Goal: Navigation & Orientation: Find specific page/section

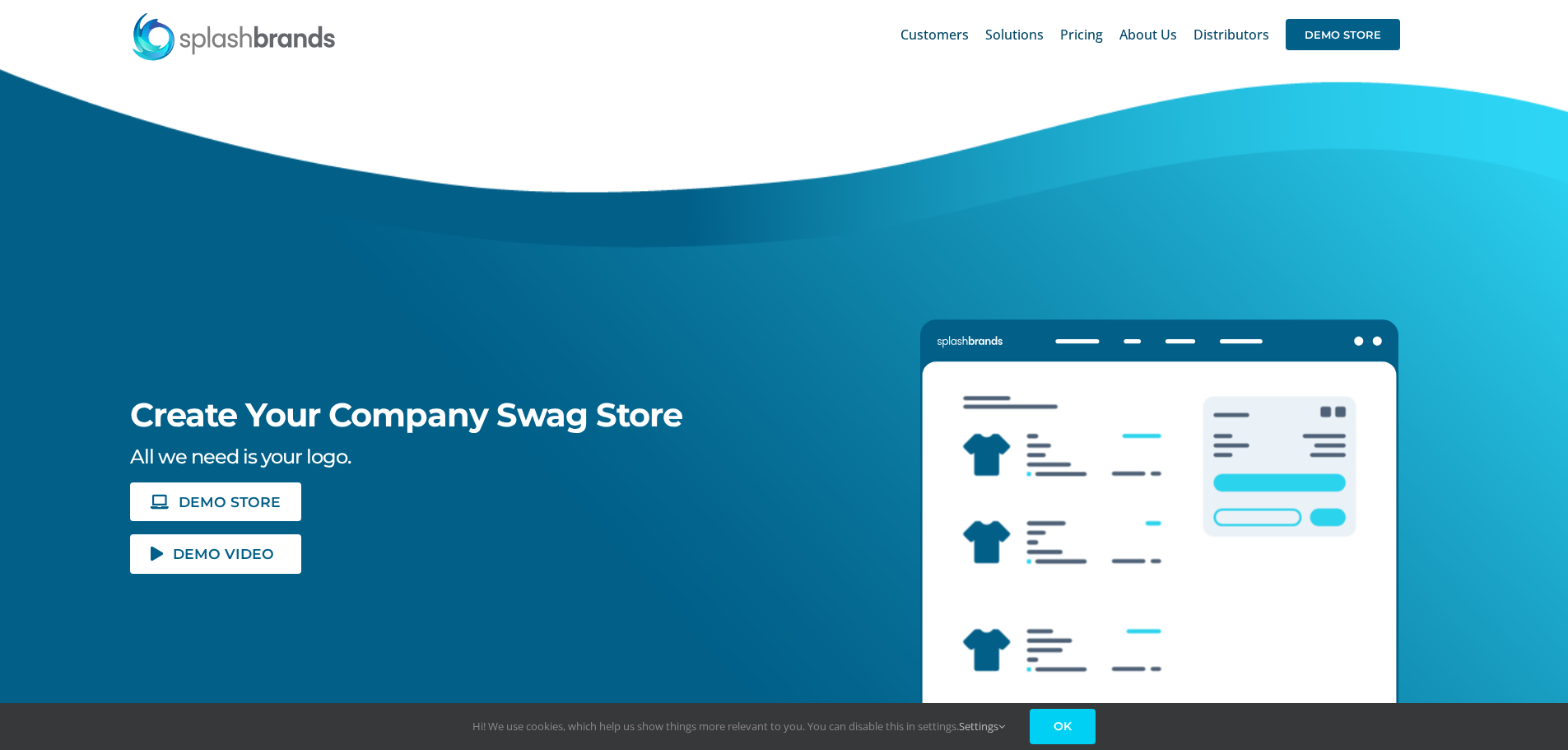
click at [1085, 724] on link "OK" at bounding box center [1062, 727] width 66 height 36
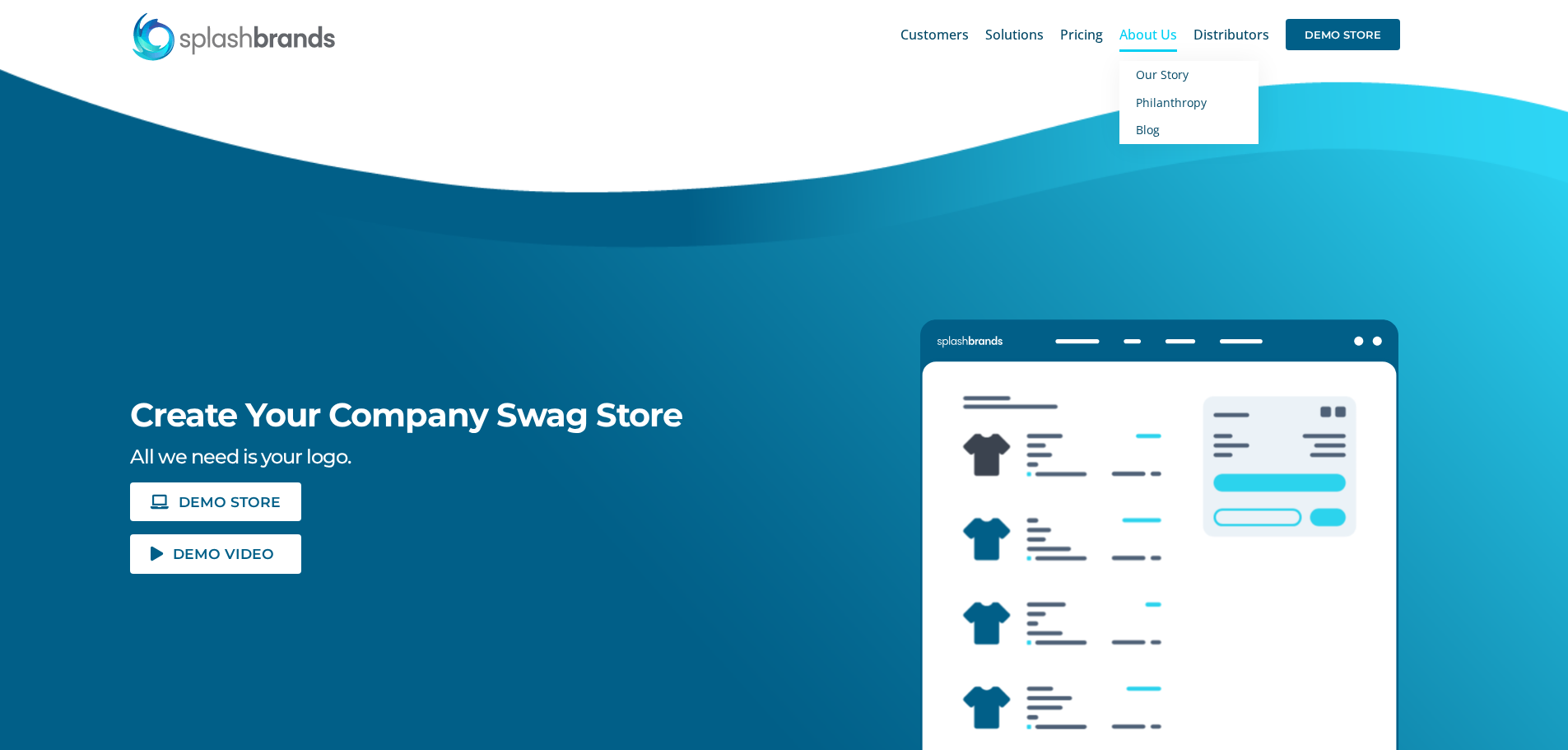
click at [1147, 32] on span "About Us" at bounding box center [1148, 34] width 58 height 13
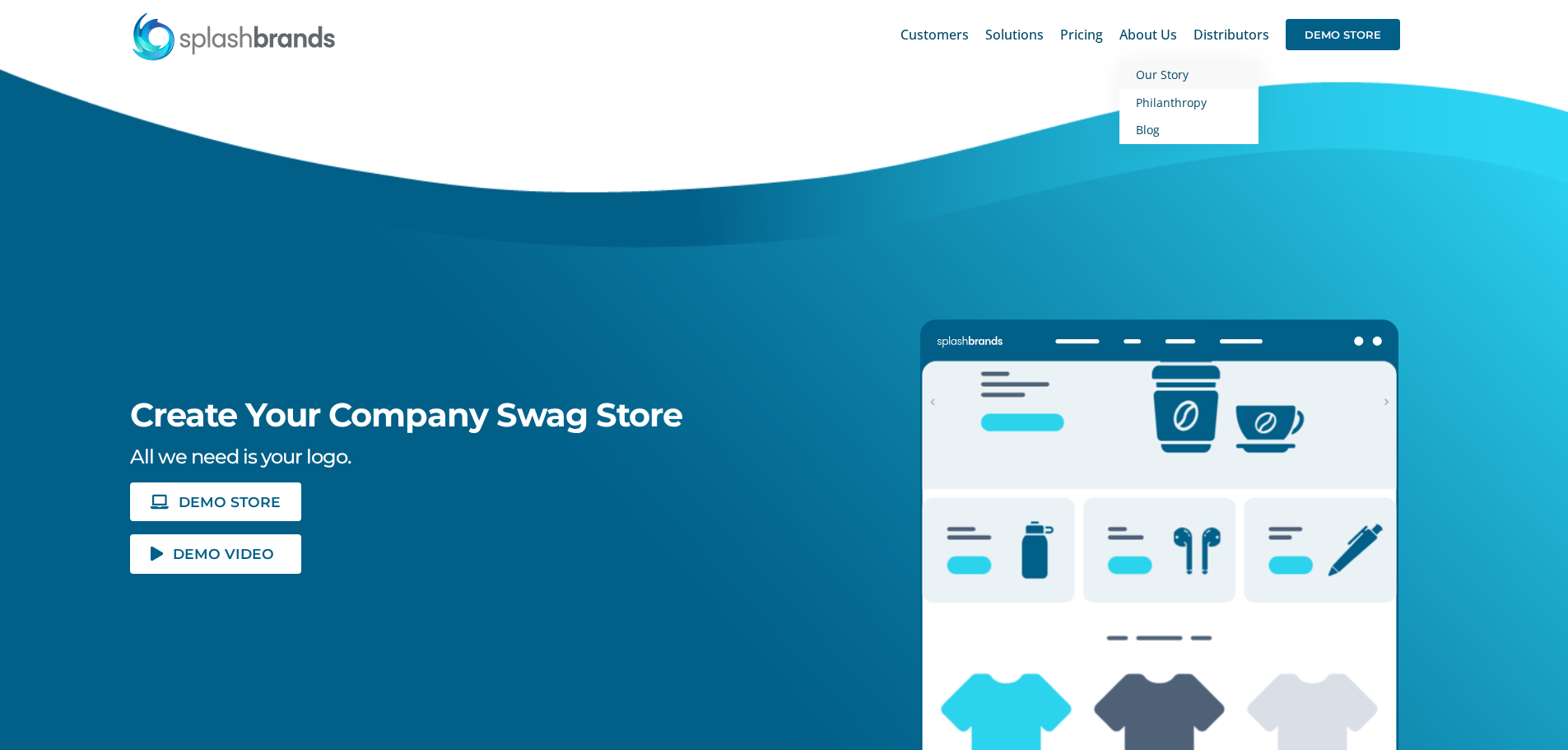
click at [1159, 72] on span "Our Story" at bounding box center [1162, 74] width 53 height 15
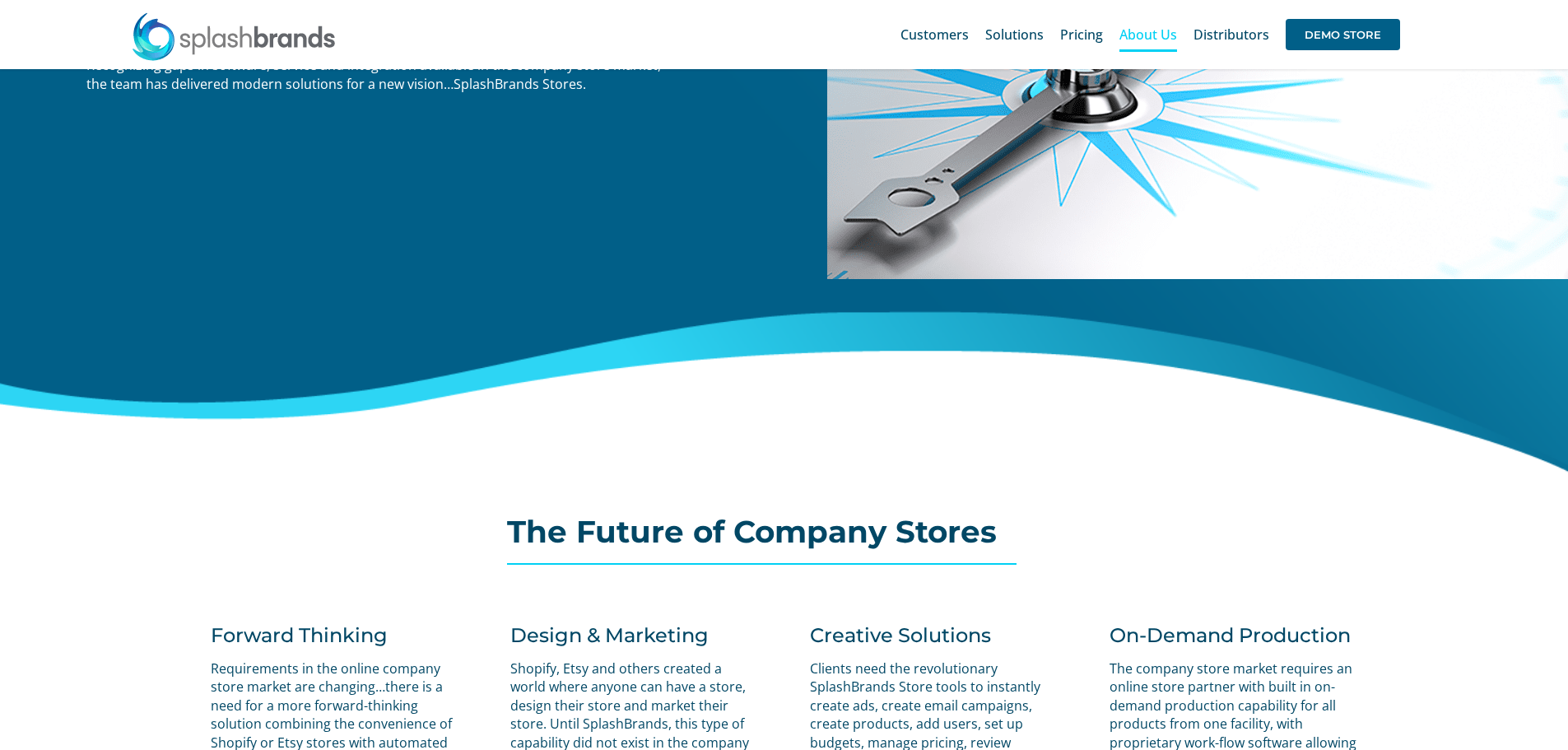
scroll to position [494, 0]
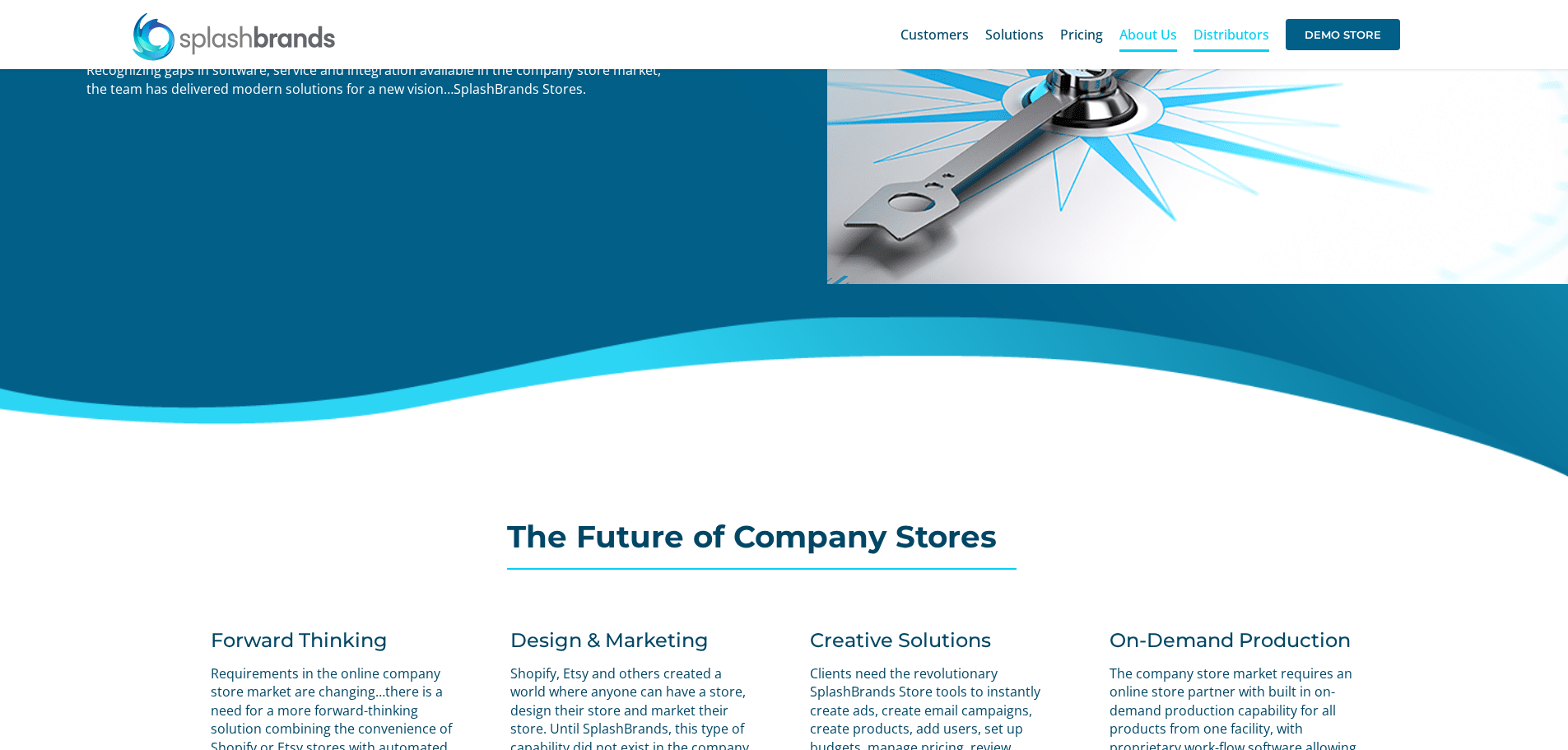
click at [1238, 33] on span "Distributors" at bounding box center [1231, 34] width 76 height 13
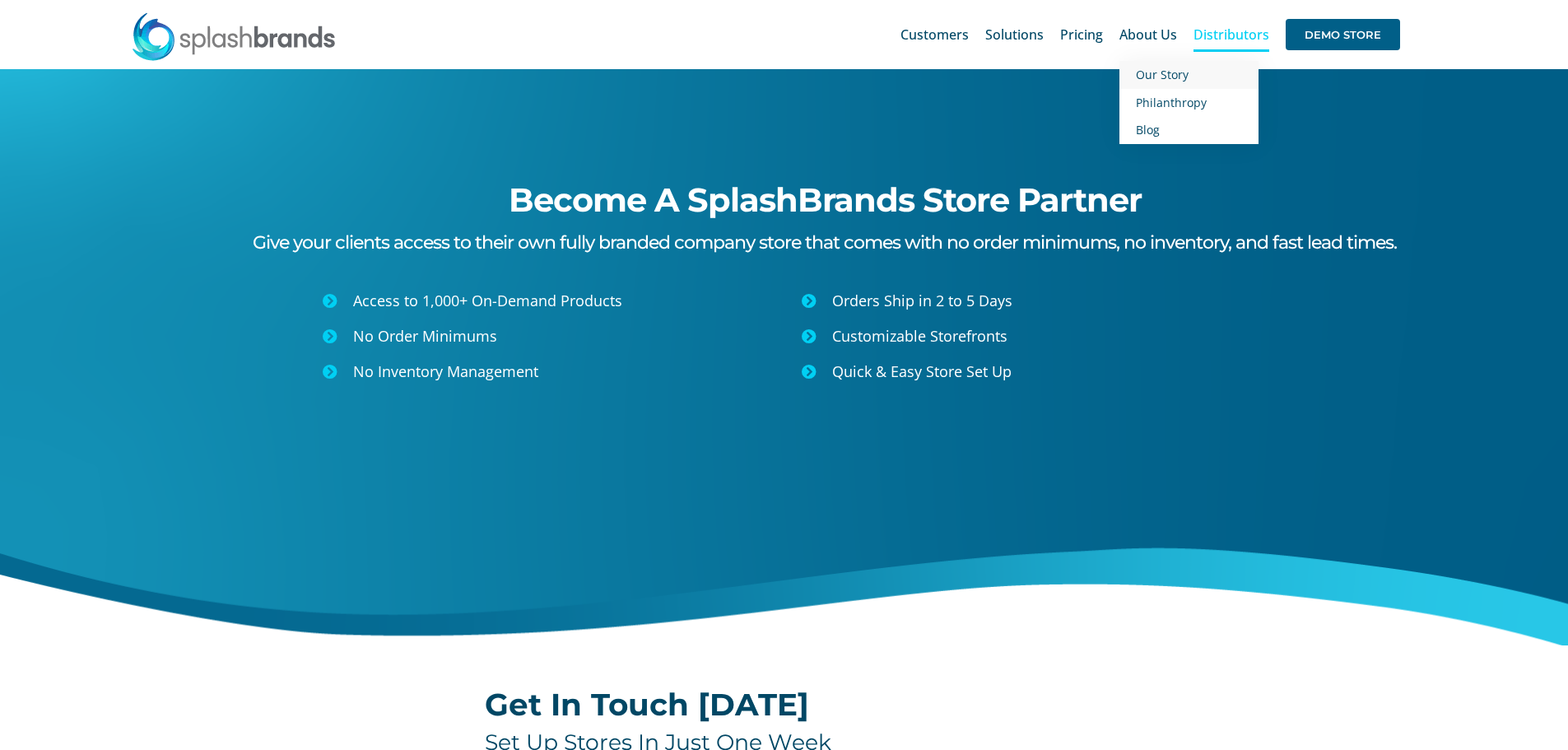
click at [1149, 76] on span "Our Story" at bounding box center [1162, 74] width 53 height 15
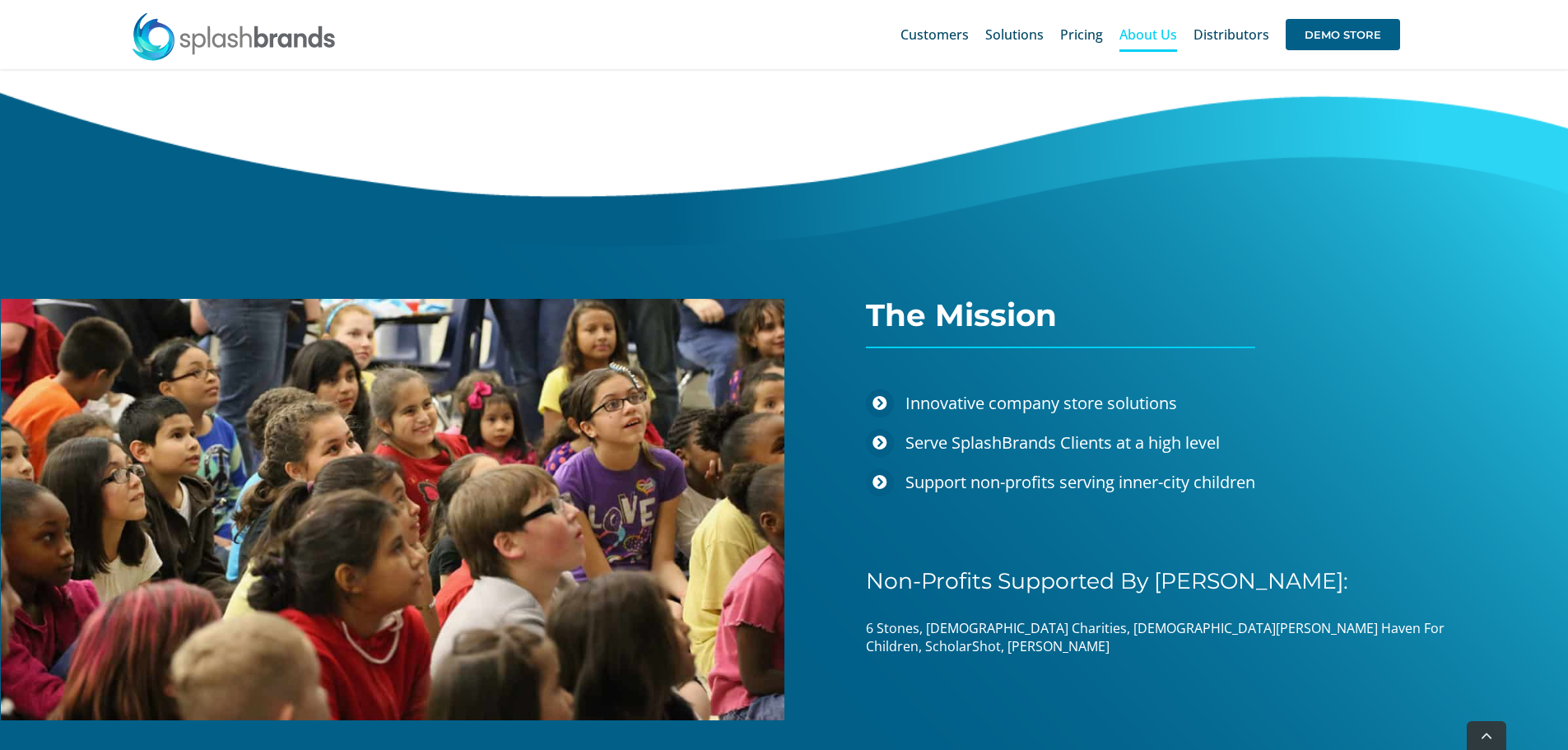
scroll to position [2224, 0]
